Goal: Transaction & Acquisition: Purchase product/service

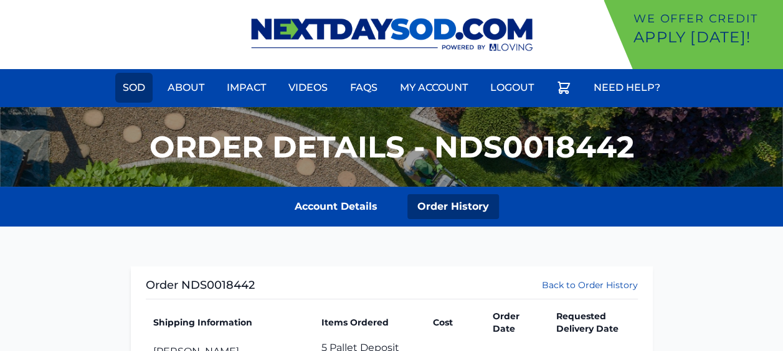
click at [135, 91] on link "Sod" at bounding box center [133, 88] width 37 height 30
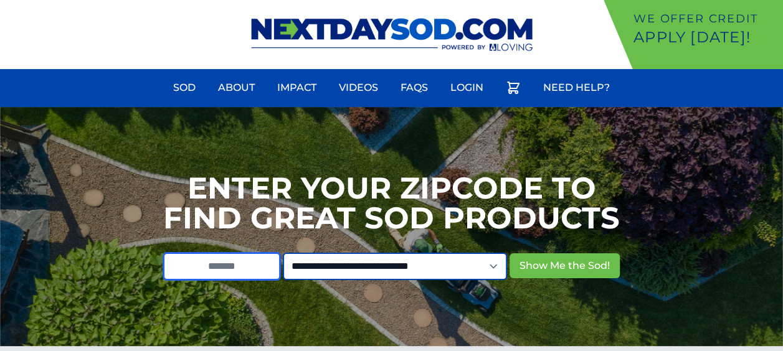
click at [226, 268] on input "text" at bounding box center [221, 266] width 117 height 27
type input "*****"
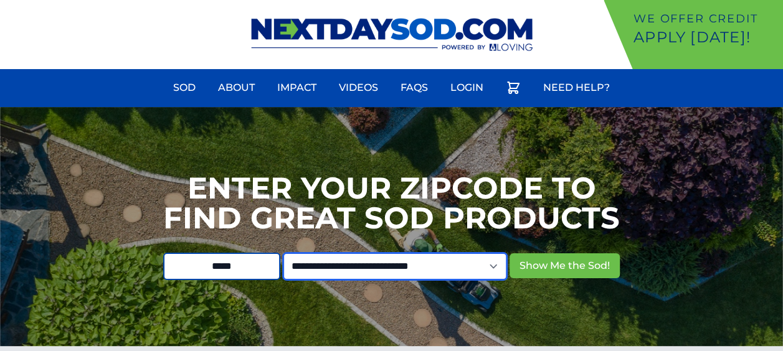
click at [457, 254] on select "**********" at bounding box center [395, 266] width 224 height 27
select select "**"
click at [293, 253] on select "**********" at bounding box center [395, 266] width 224 height 27
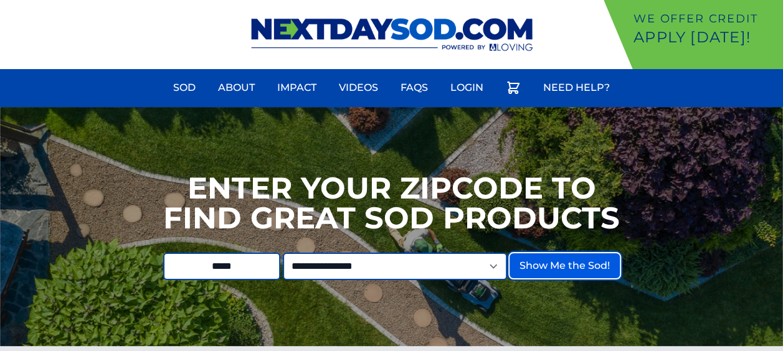
click at [578, 269] on button "Show Me the Sod!" at bounding box center [564, 265] width 110 height 25
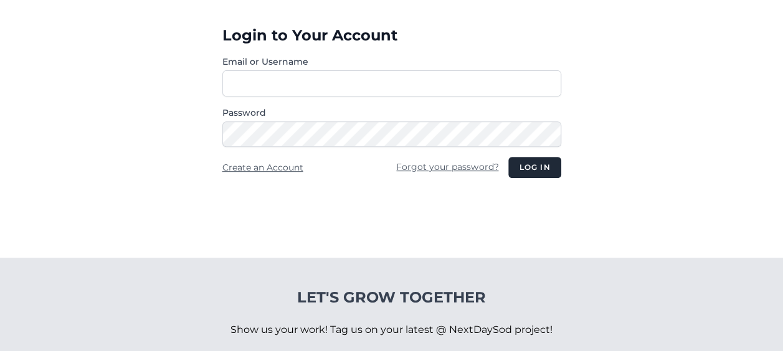
scroll to position [216, 0]
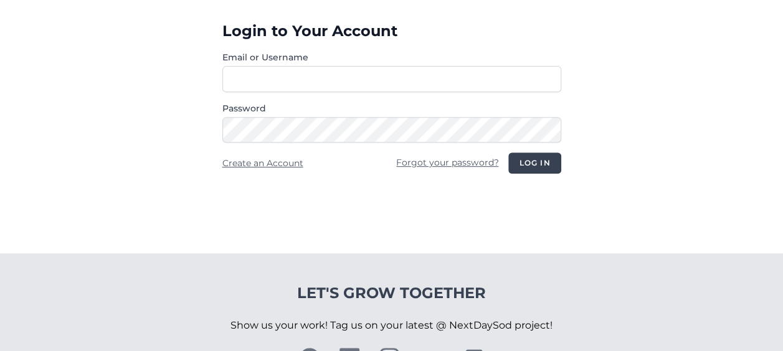
type input "**********"
click at [534, 154] on button "Log in" at bounding box center [534, 163] width 52 height 21
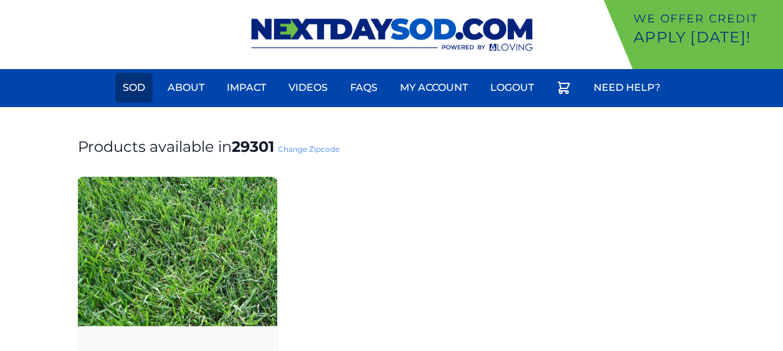
click at [144, 90] on link "Sod" at bounding box center [133, 88] width 37 height 30
click at [184, 93] on link "About" at bounding box center [186, 88] width 52 height 30
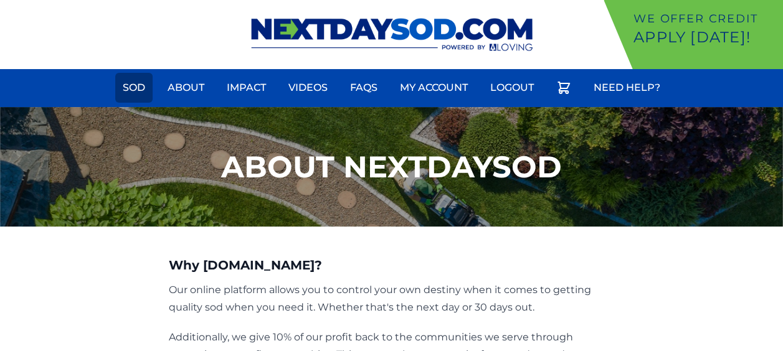
click at [148, 88] on link "Sod" at bounding box center [133, 88] width 37 height 30
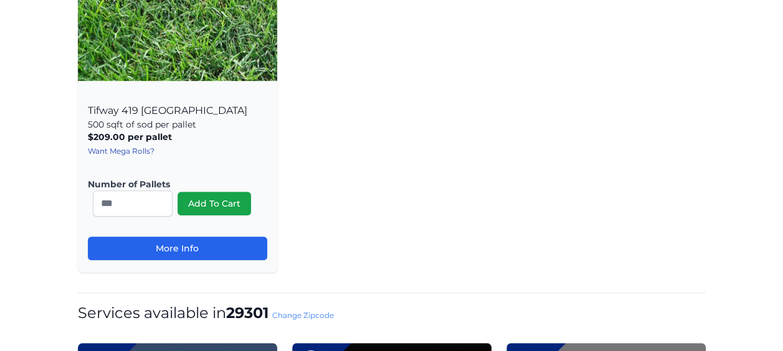
scroll to position [244, 0]
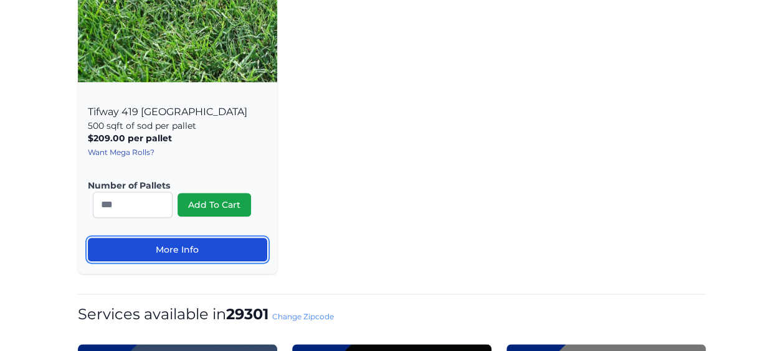
click at [171, 245] on link "More Info" at bounding box center [177, 250] width 179 height 24
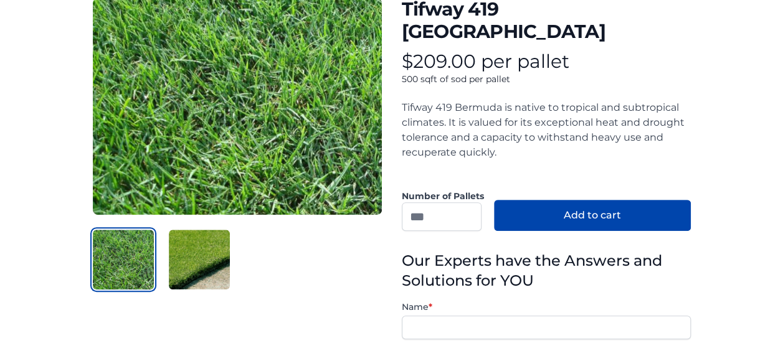
scroll to position [170, 0]
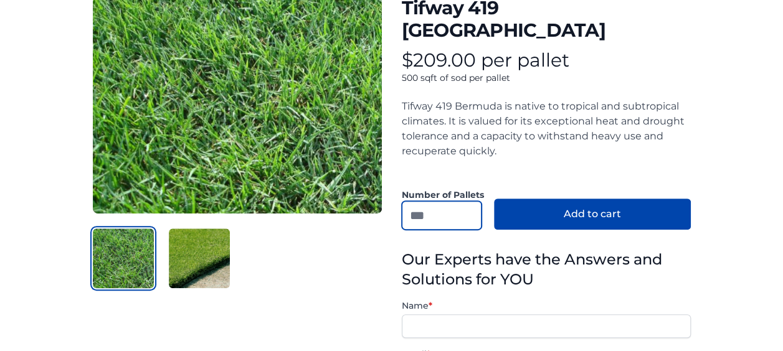
click at [453, 201] on input "number" at bounding box center [442, 215] width 80 height 29
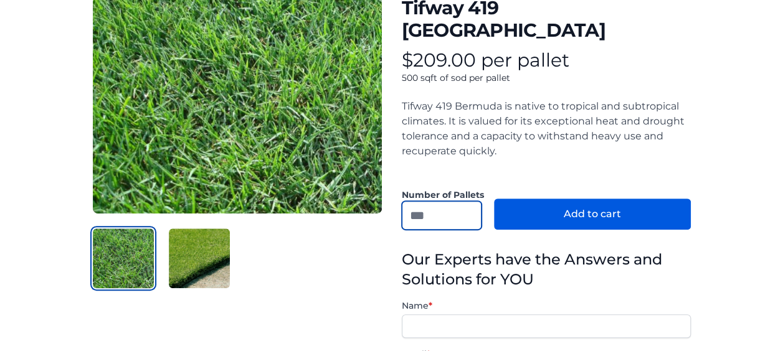
type input "*"
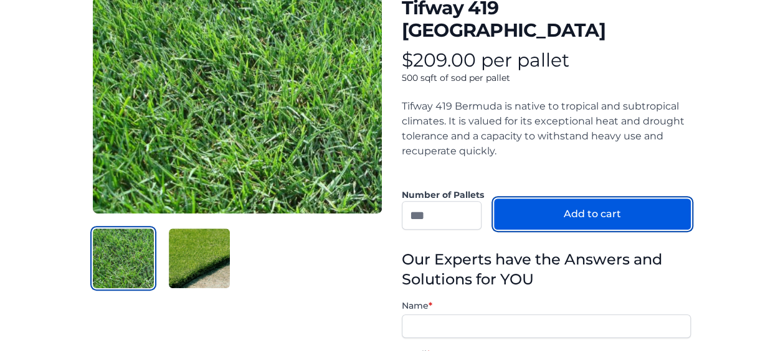
click at [574, 199] on button "Add to cart" at bounding box center [592, 214] width 197 height 31
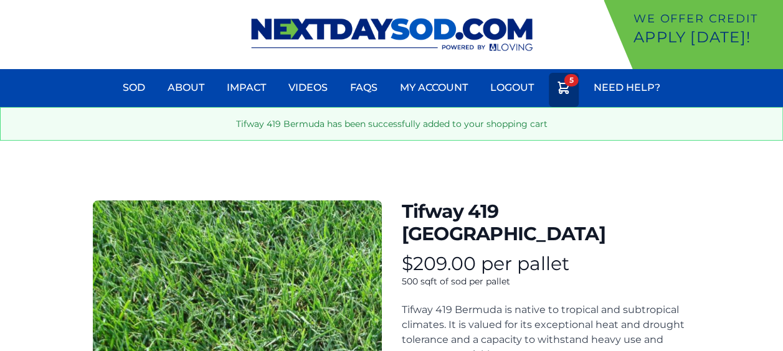
click at [573, 88] on link "5" at bounding box center [564, 90] width 30 height 34
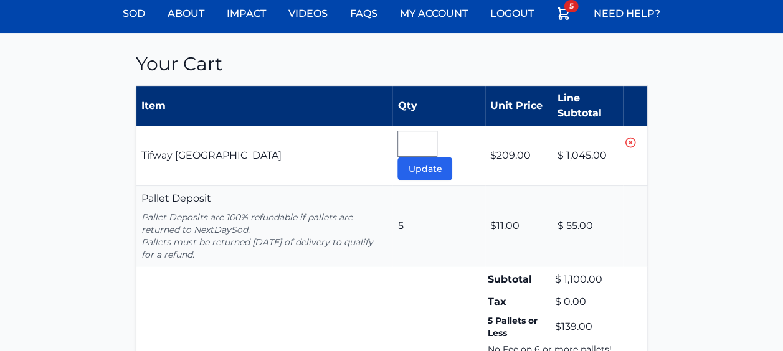
scroll to position [93, 0]
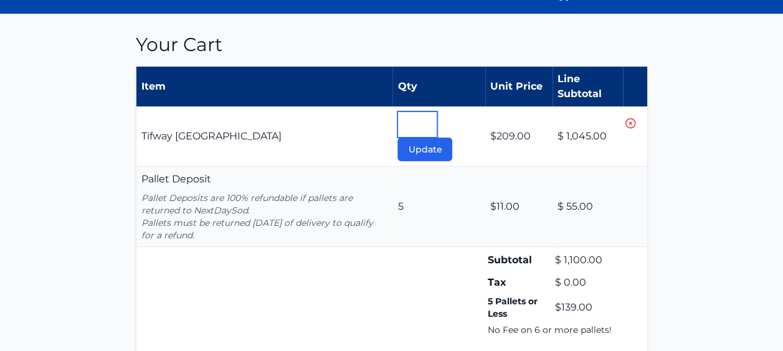
click at [411, 118] on input "*" at bounding box center [417, 124] width 40 height 26
type input "*"
click at [345, 128] on td "Tifway 419 Bermuda Pallet" at bounding box center [264, 137] width 257 height 60
click at [421, 147] on button "Update" at bounding box center [424, 150] width 55 height 24
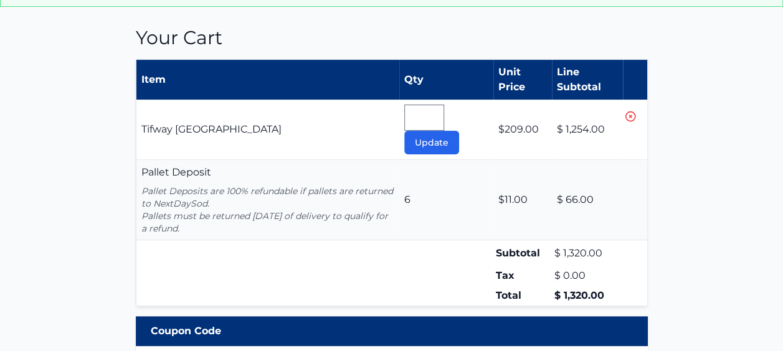
scroll to position [136, 0]
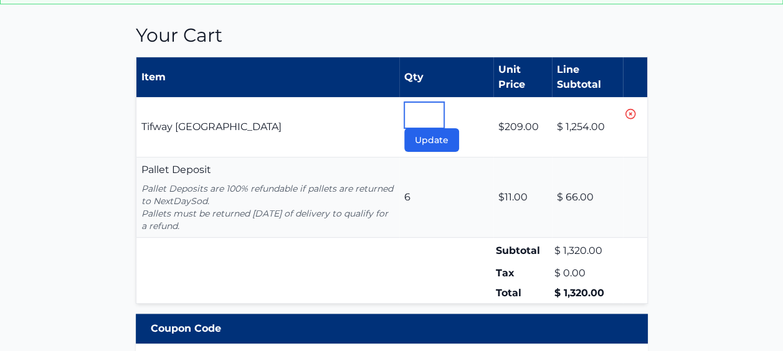
click at [419, 116] on input "*" at bounding box center [424, 115] width 40 height 26
type input "*"
click at [424, 131] on button "Update" at bounding box center [431, 140] width 55 height 24
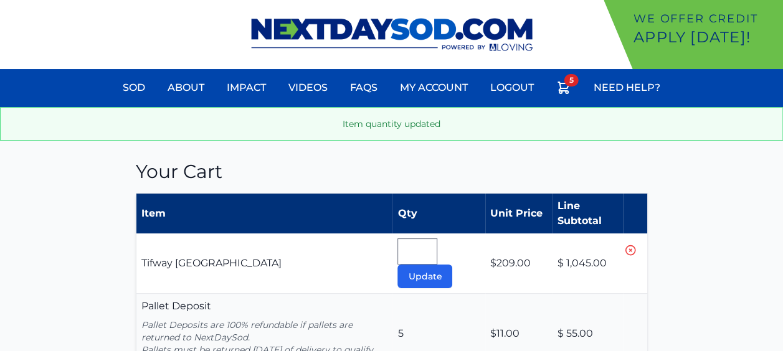
click at [627, 252] on icon at bounding box center [630, 250] width 12 height 12
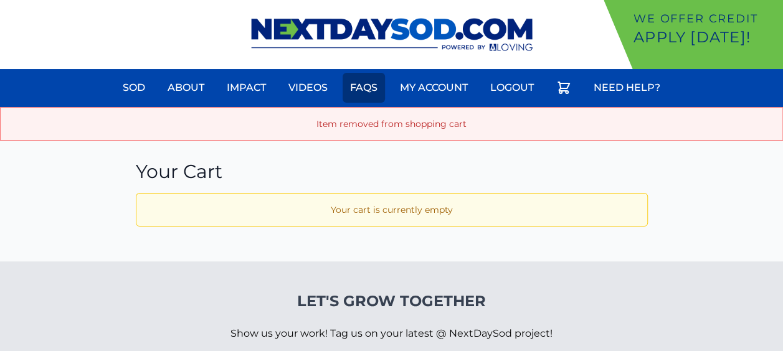
click at [348, 88] on link "FAQs" at bounding box center [364, 88] width 42 height 30
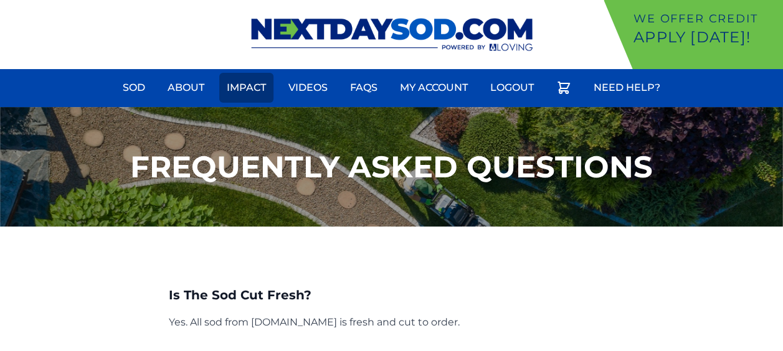
click at [224, 95] on link "Impact" at bounding box center [246, 88] width 54 height 30
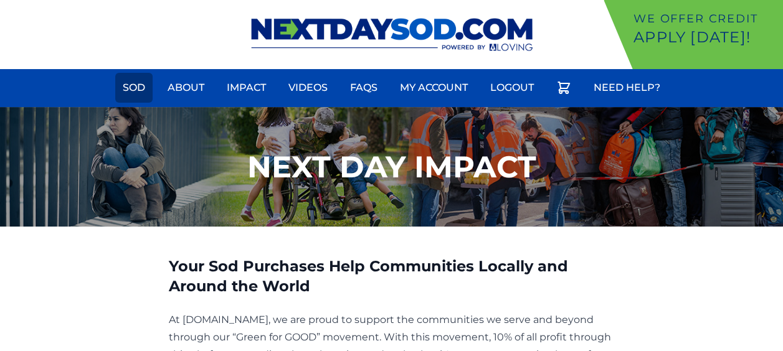
click at [116, 85] on link "Sod" at bounding box center [133, 88] width 37 height 30
